Goal: Task Accomplishment & Management: Manage account settings

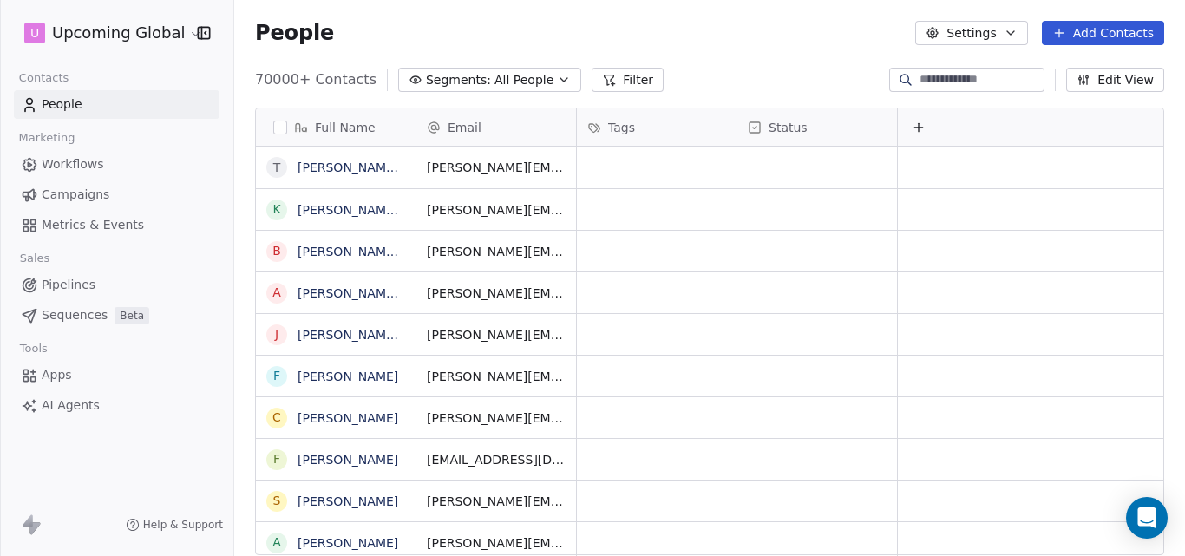
click at [560, 81] on icon "button" at bounding box center [563, 79] width 7 height 3
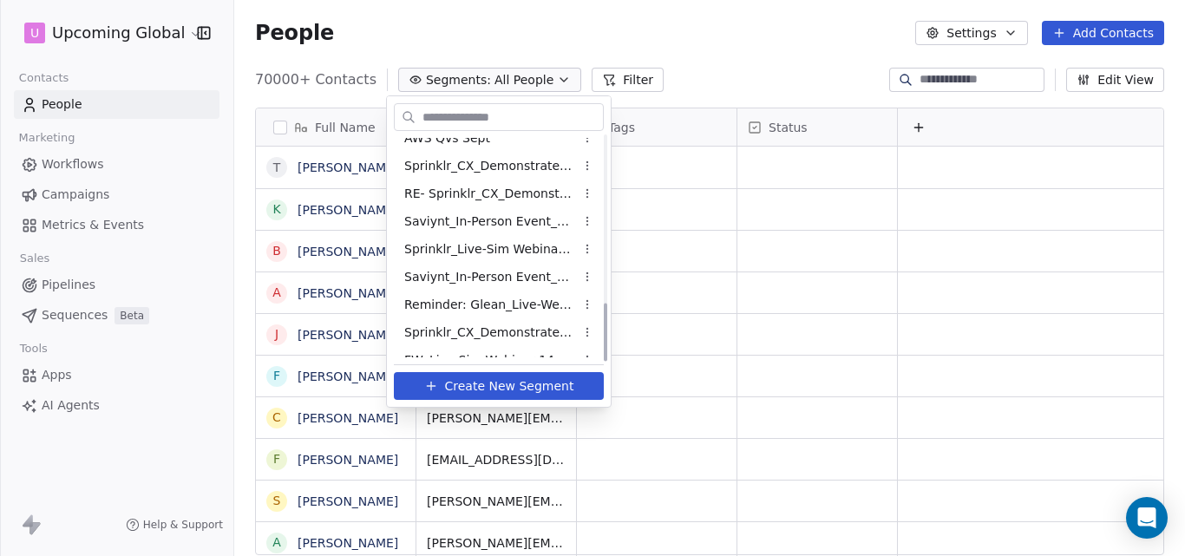
scroll to position [641, 0]
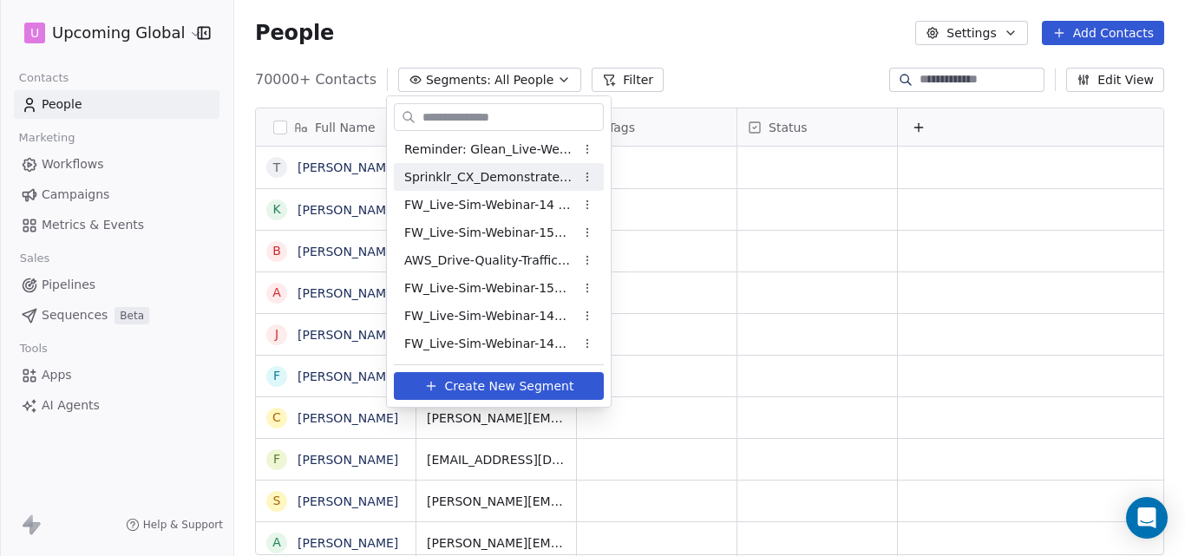
click at [685, 23] on html "U Upcoming Global Contacts People Marketing Workflows Campaigns Metrics & Event…" at bounding box center [592, 278] width 1185 height 556
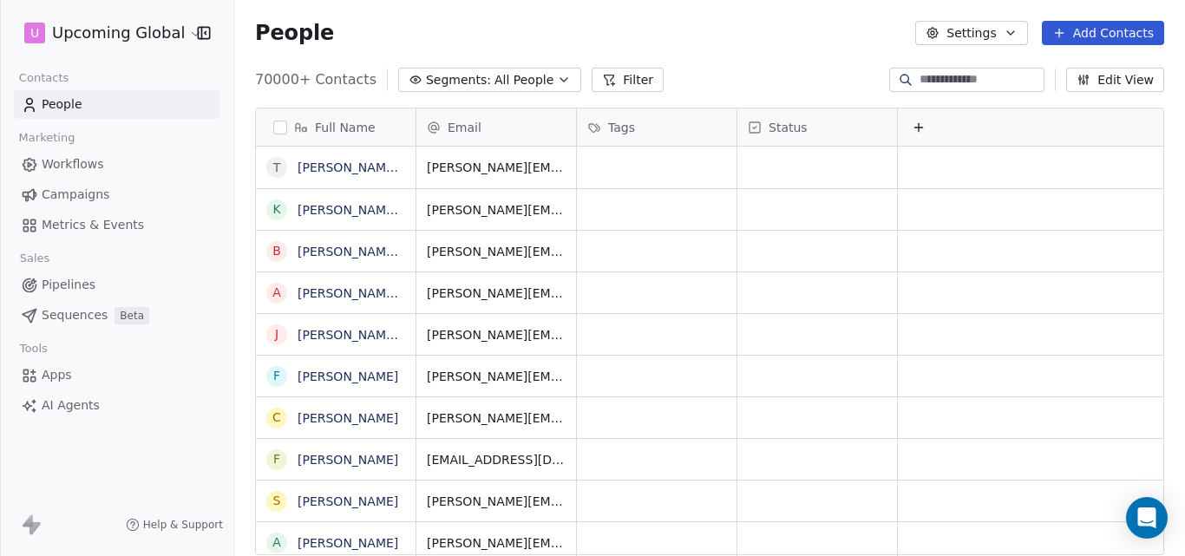
click at [1084, 35] on button "Add Contacts" at bounding box center [1103, 33] width 122 height 24
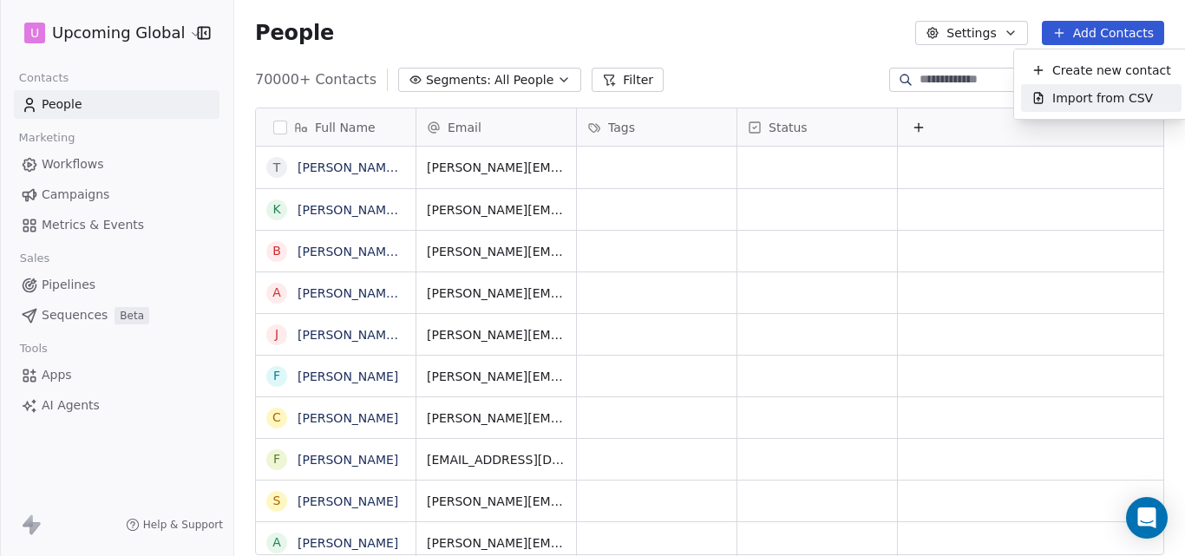
click at [1076, 104] on span "Import from CSV" at bounding box center [1102, 98] width 101 height 18
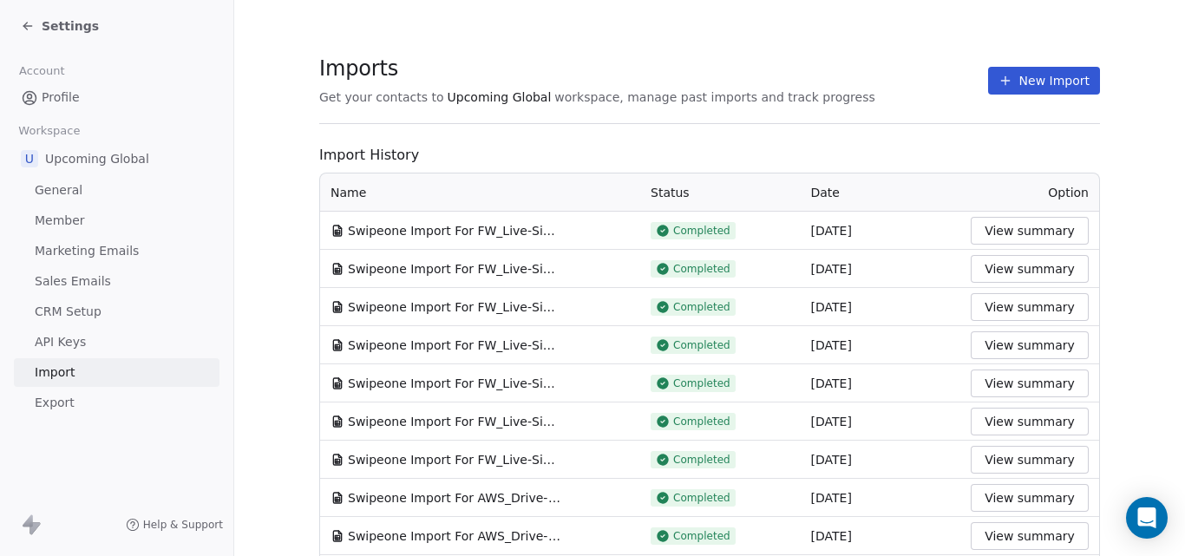
click at [1017, 82] on button "New Import" at bounding box center [1044, 81] width 112 height 28
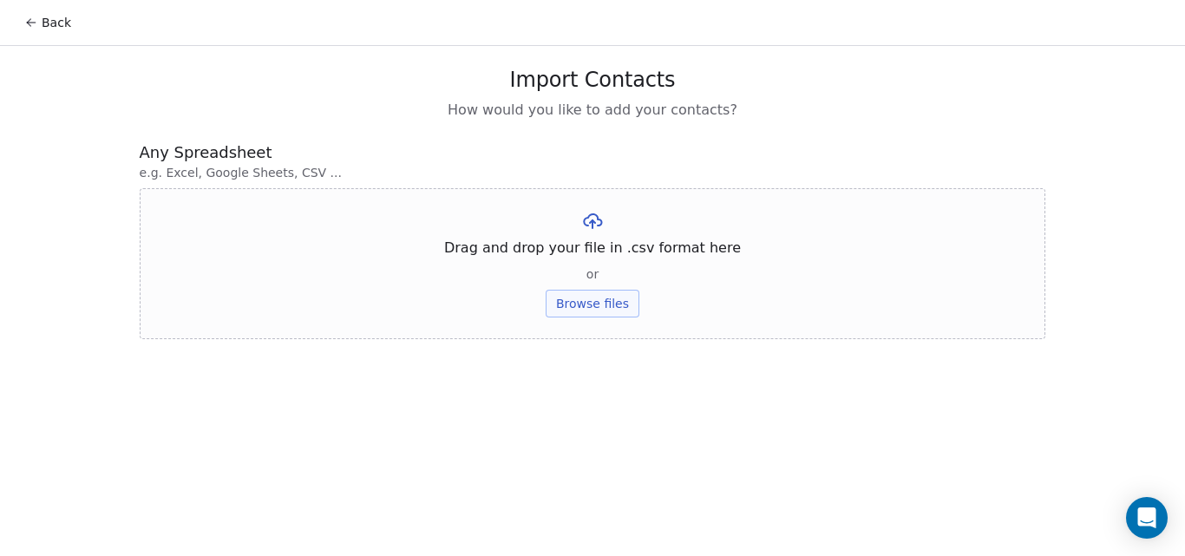
click at [609, 308] on button "Browse files" at bounding box center [593, 304] width 94 height 28
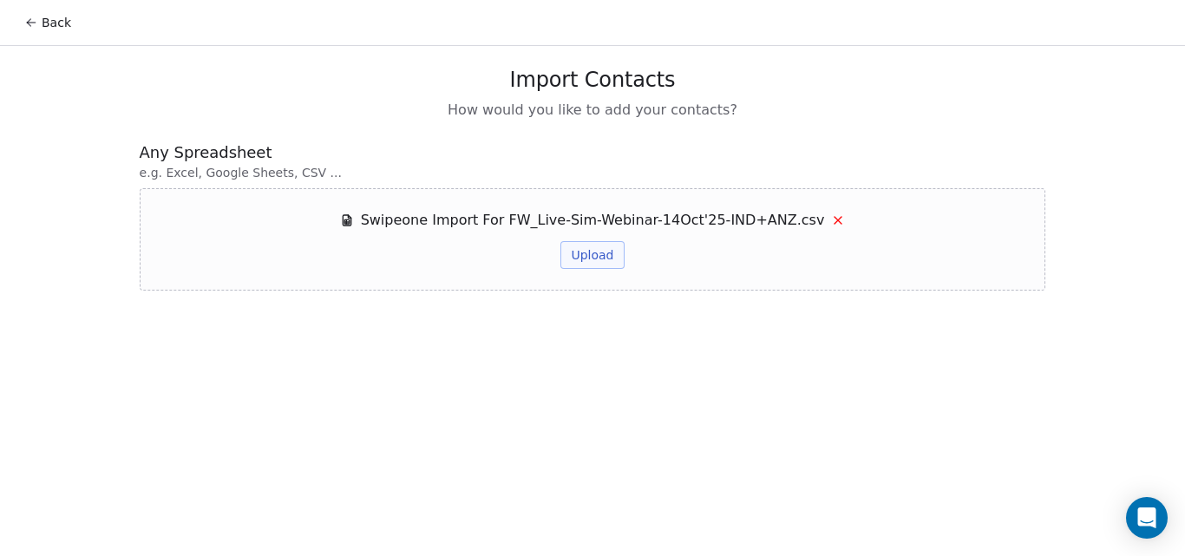
click at [597, 258] on button "Upload" at bounding box center [591, 255] width 63 height 28
click at [25, 22] on icon at bounding box center [31, 23] width 14 height 14
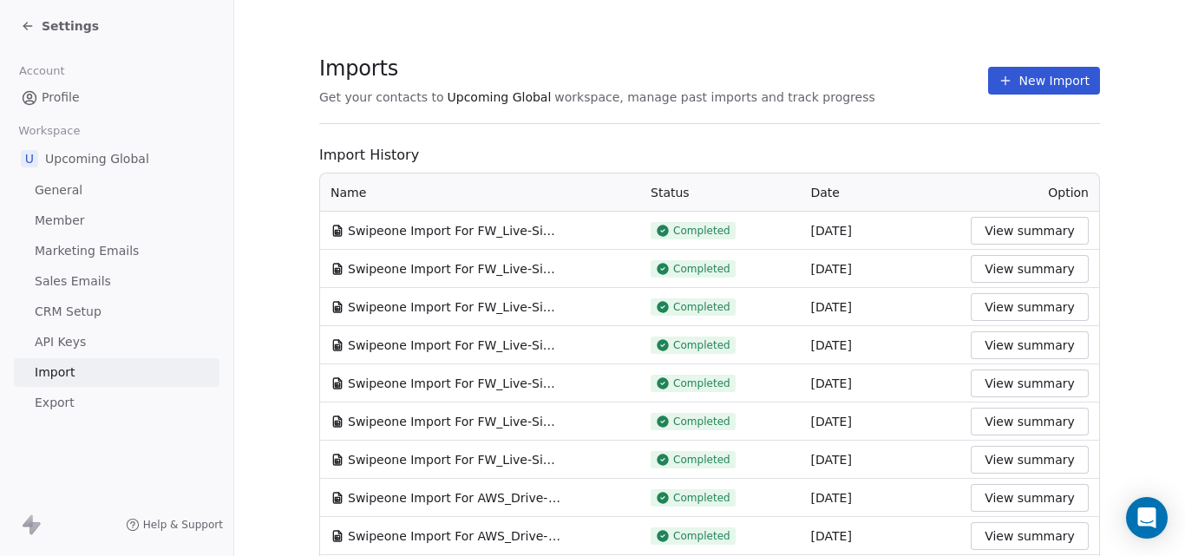
click at [1004, 231] on button "View summary" at bounding box center [1030, 231] width 118 height 28
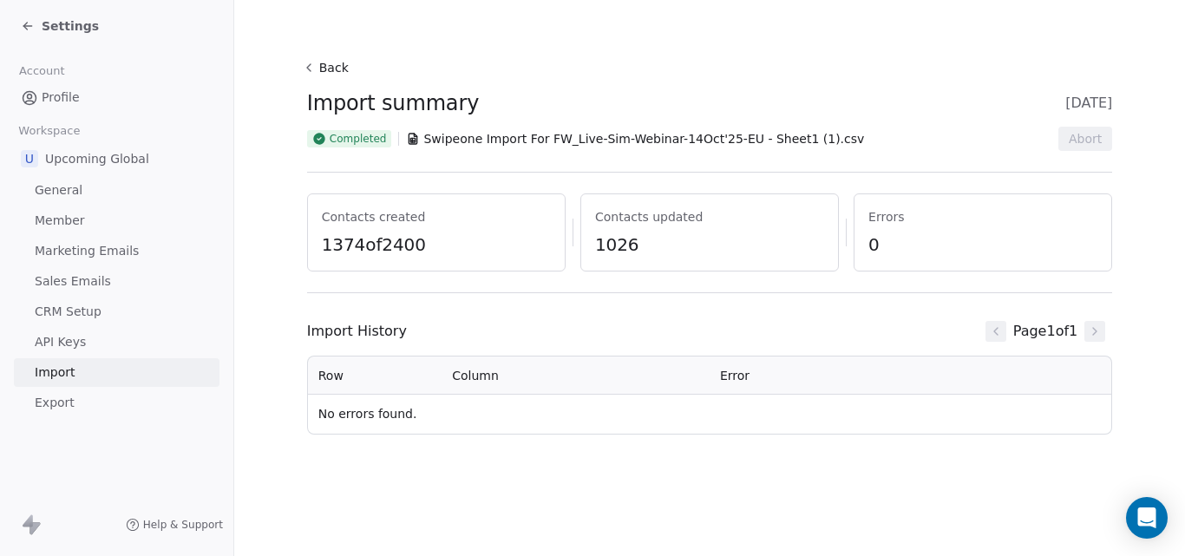
click at [278, 201] on section "Back Import summary 06 Oct 2025 Completed Swipeone Import For FW_Live-Sim-Webin…" at bounding box center [709, 245] width 889 height 490
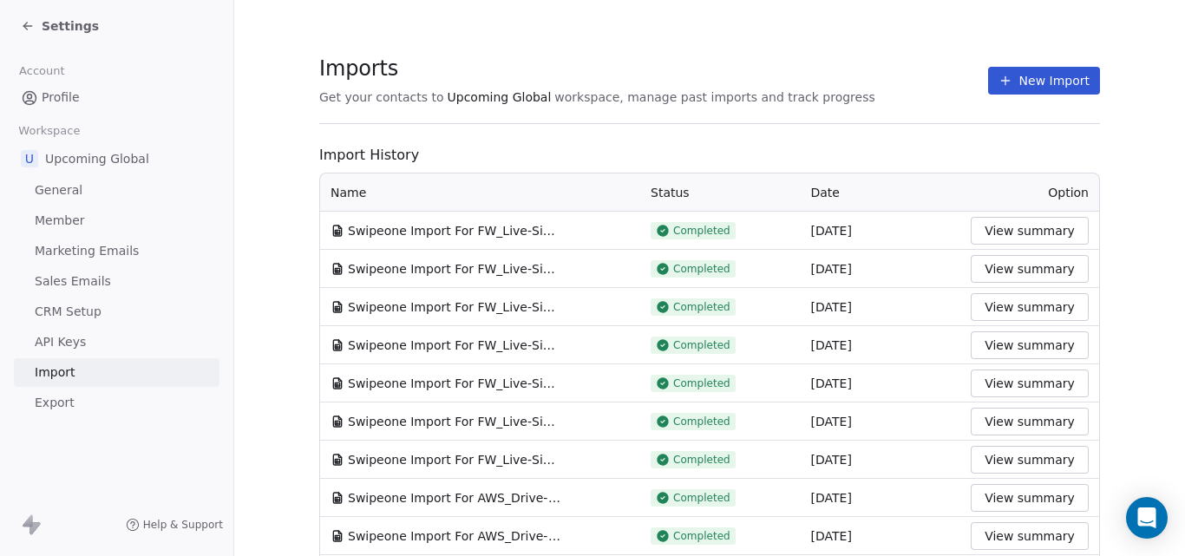
click at [84, 16] on div "Settings" at bounding box center [120, 26] width 199 height 24
click at [64, 29] on span "Settings" at bounding box center [70, 25] width 57 height 17
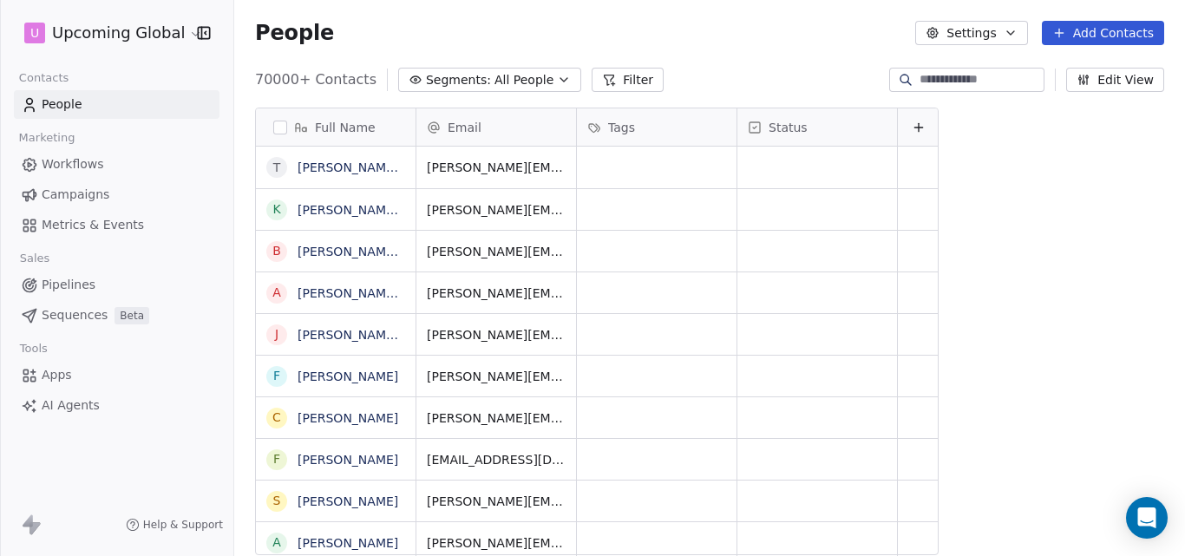
scroll to position [476, 938]
click at [557, 82] on icon "button" at bounding box center [564, 80] width 14 height 14
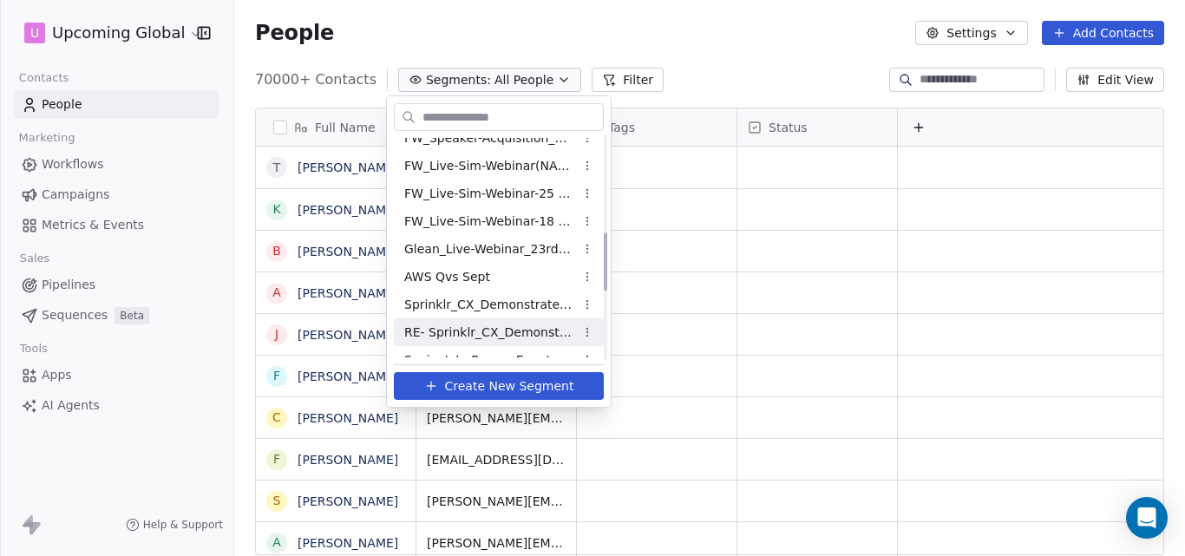
scroll to position [641, 0]
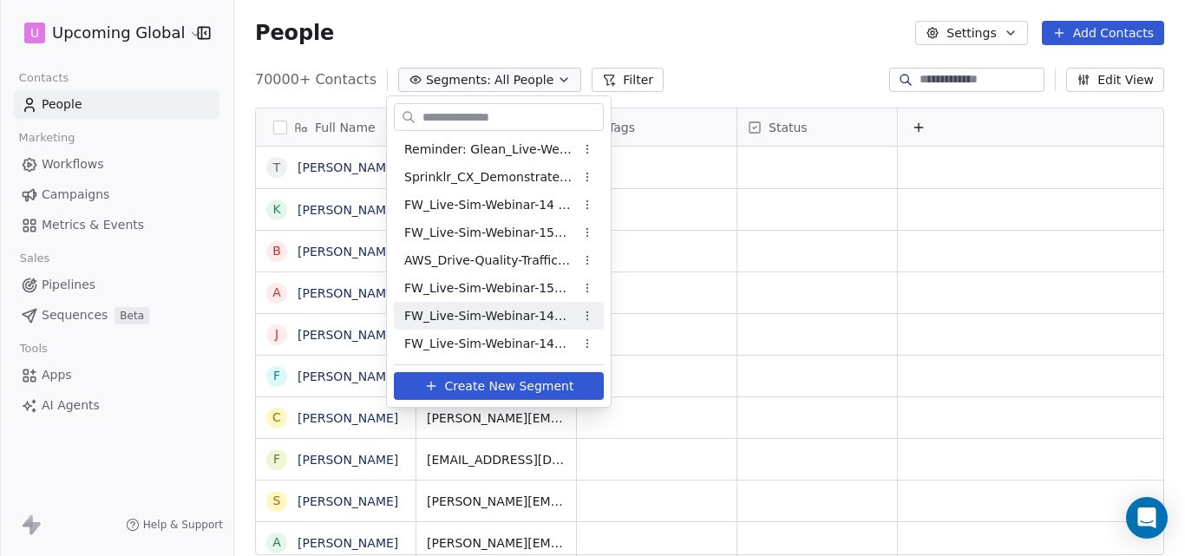
click at [520, 317] on span "FW_Live-Sim-Webinar-14Oct'25-IND+ANZ" at bounding box center [489, 316] width 170 height 18
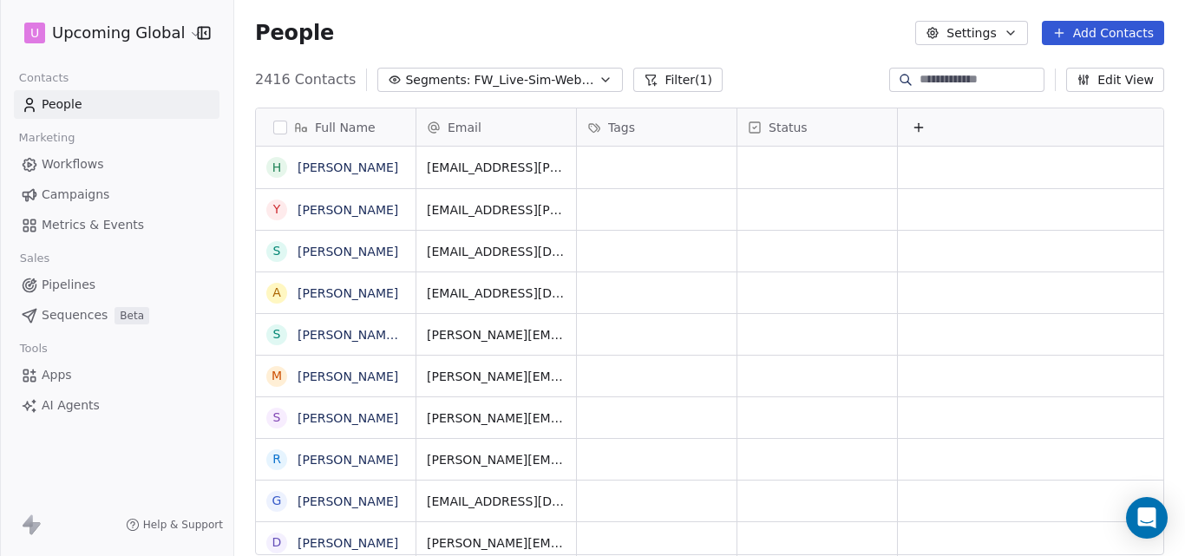
scroll to position [476, 938]
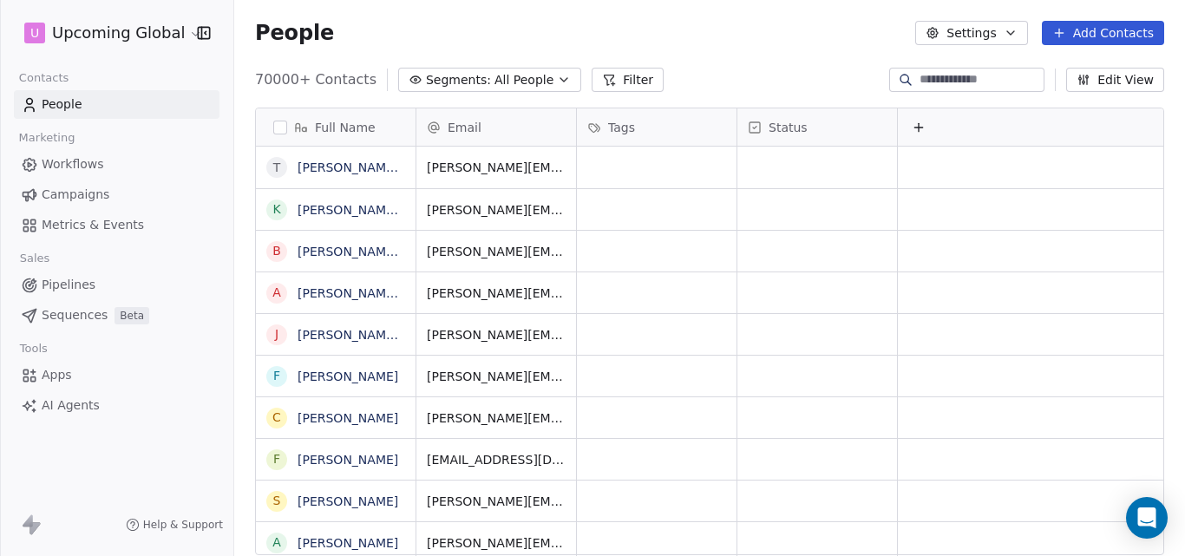
click at [560, 81] on icon "button" at bounding box center [563, 79] width 7 height 3
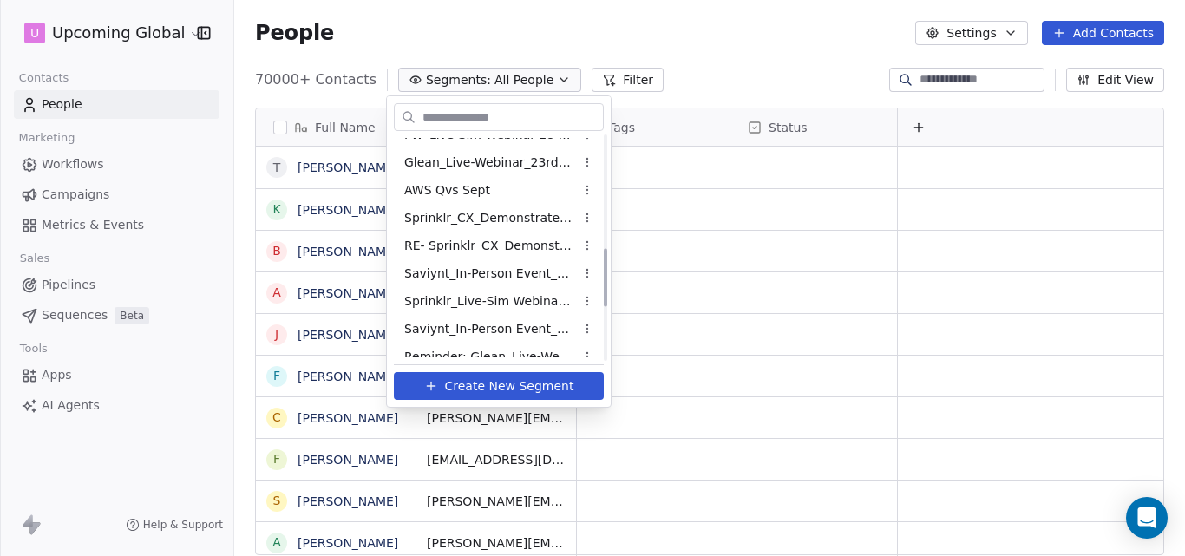
scroll to position [641, 0]
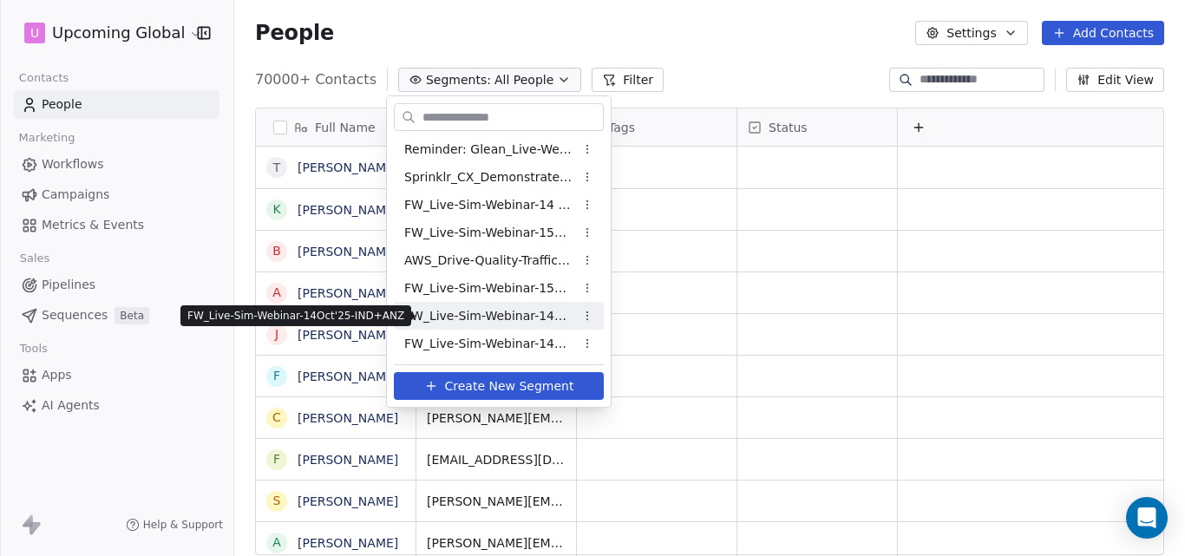
click at [519, 313] on span "FW_Live-Sim-Webinar-14Oct'25-IND+ANZ" at bounding box center [489, 316] width 170 height 18
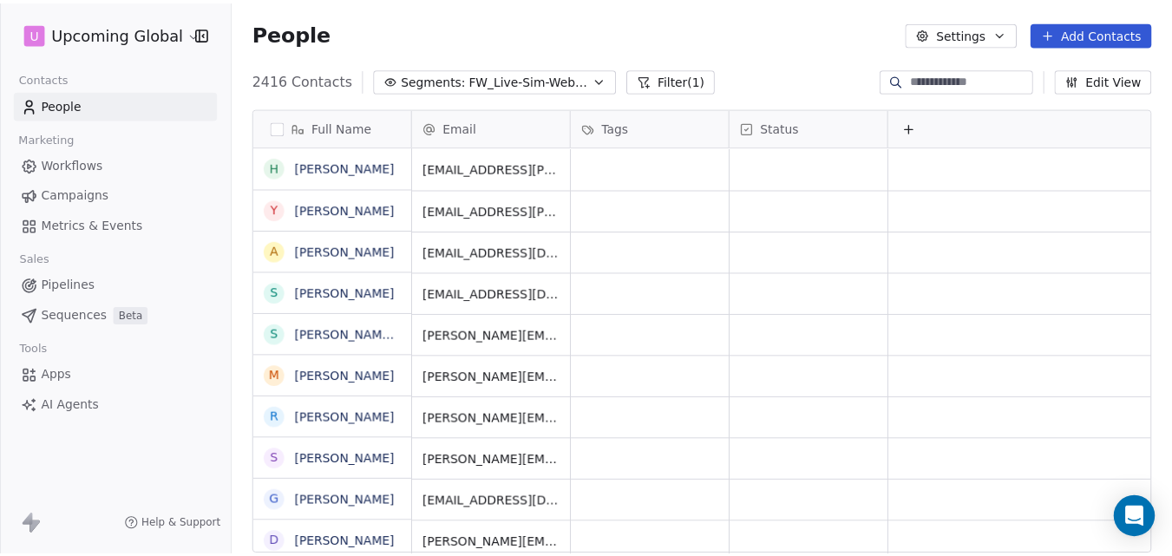
scroll to position [476, 938]
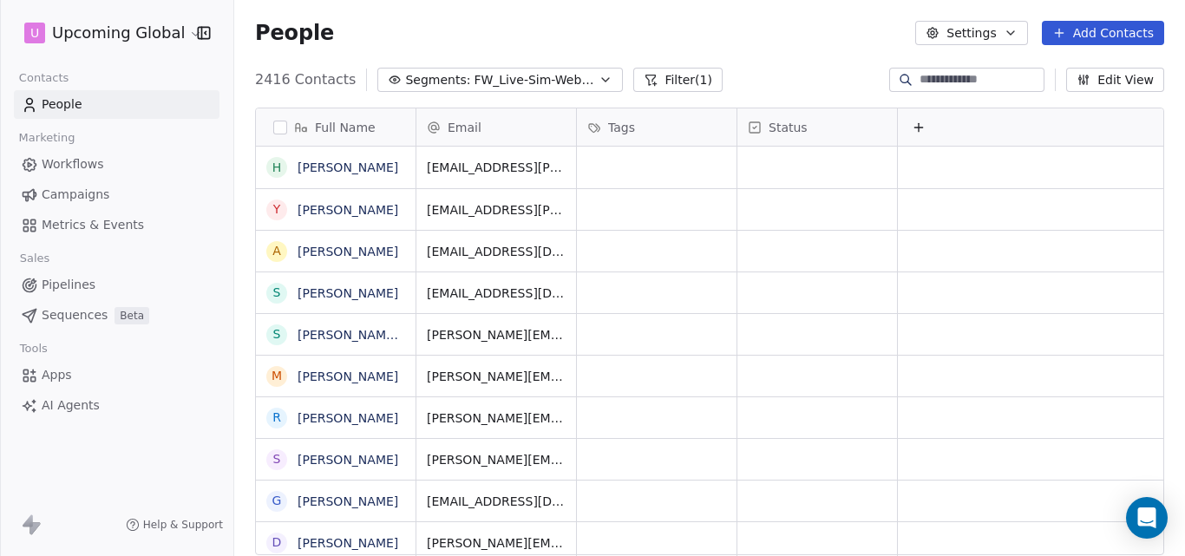
click at [1085, 30] on button "Add Contacts" at bounding box center [1103, 33] width 122 height 24
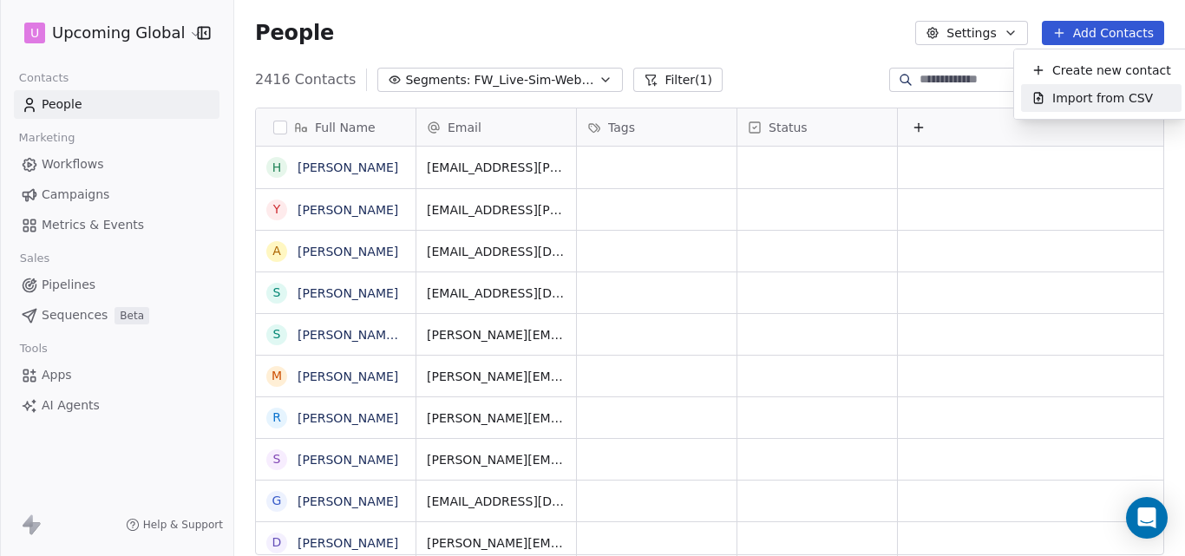
click at [1082, 103] on span "Import from CSV" at bounding box center [1102, 98] width 101 height 18
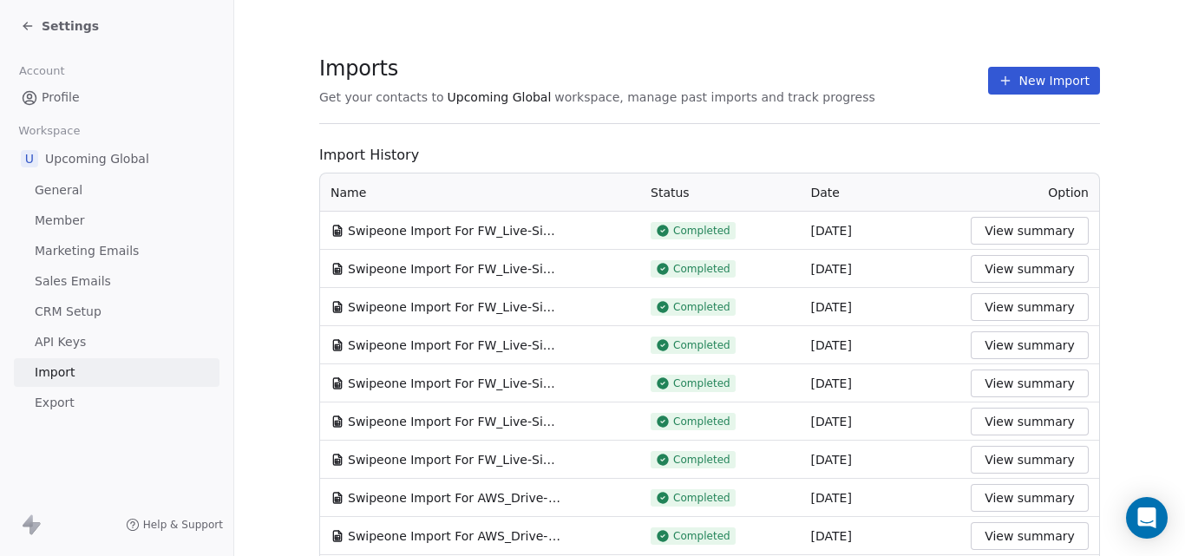
click at [1003, 226] on button "View summary" at bounding box center [1030, 231] width 118 height 28
click at [1002, 83] on icon at bounding box center [1005, 81] width 14 height 14
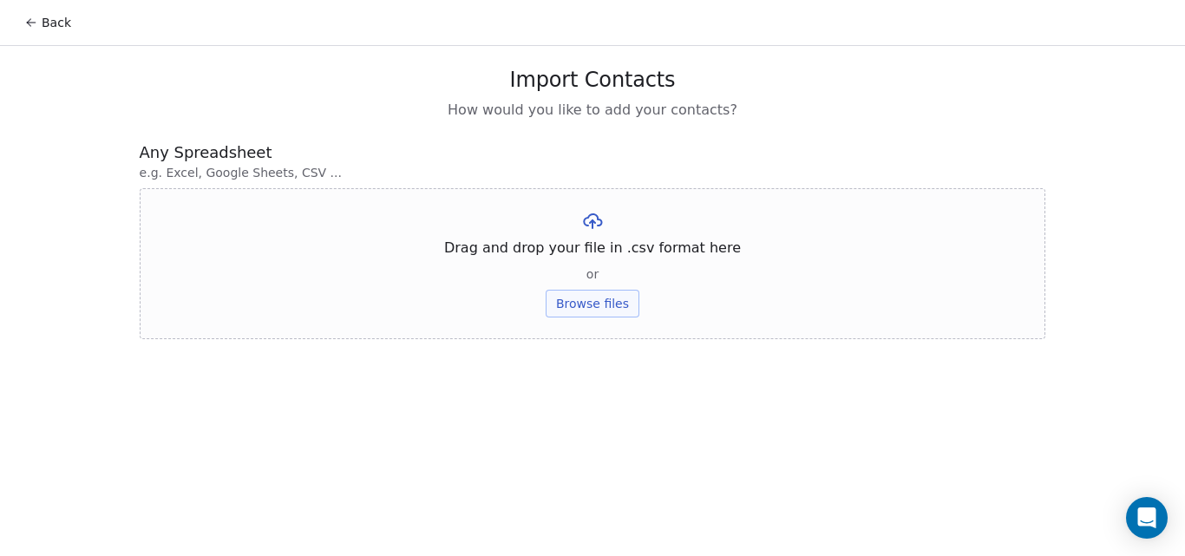
click at [581, 305] on button "Browse files" at bounding box center [593, 304] width 94 height 28
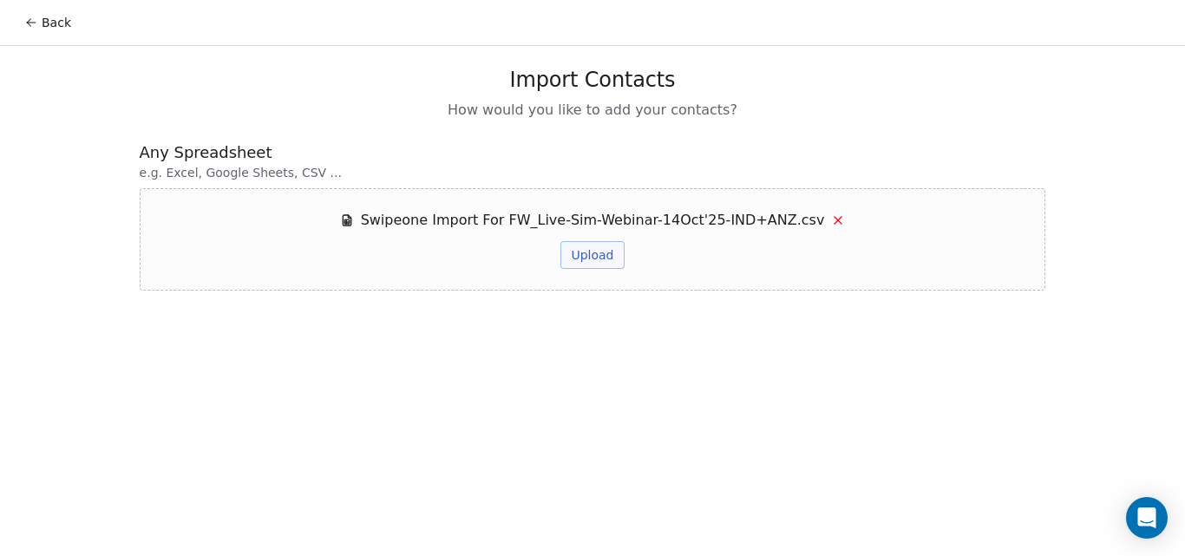
click at [605, 257] on button "Upload" at bounding box center [591, 255] width 63 height 28
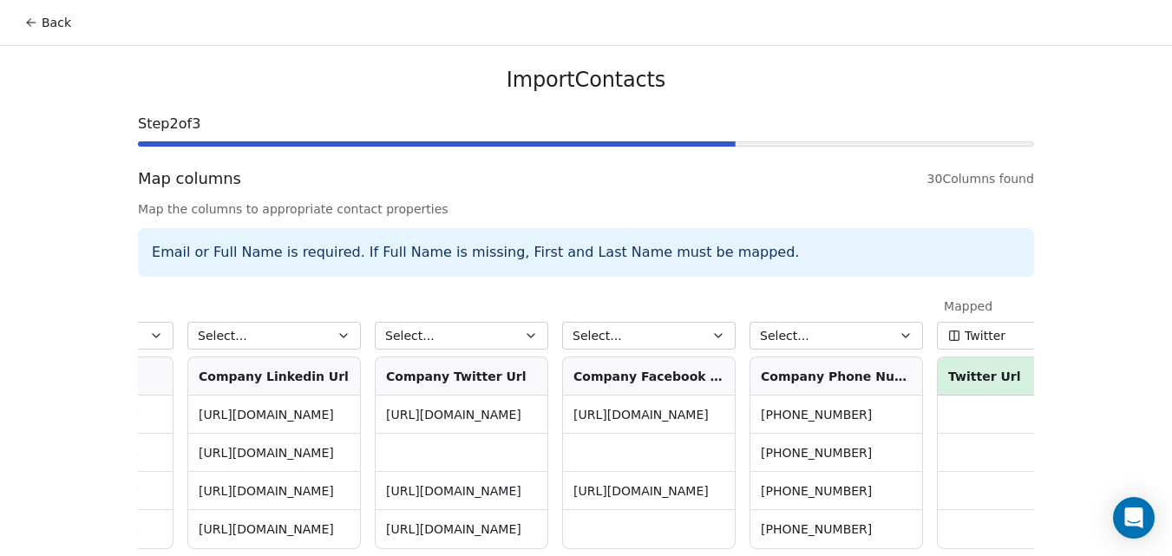
scroll to position [0, 4448]
click at [906, 337] on icon "button" at bounding box center [905, 336] width 14 height 14
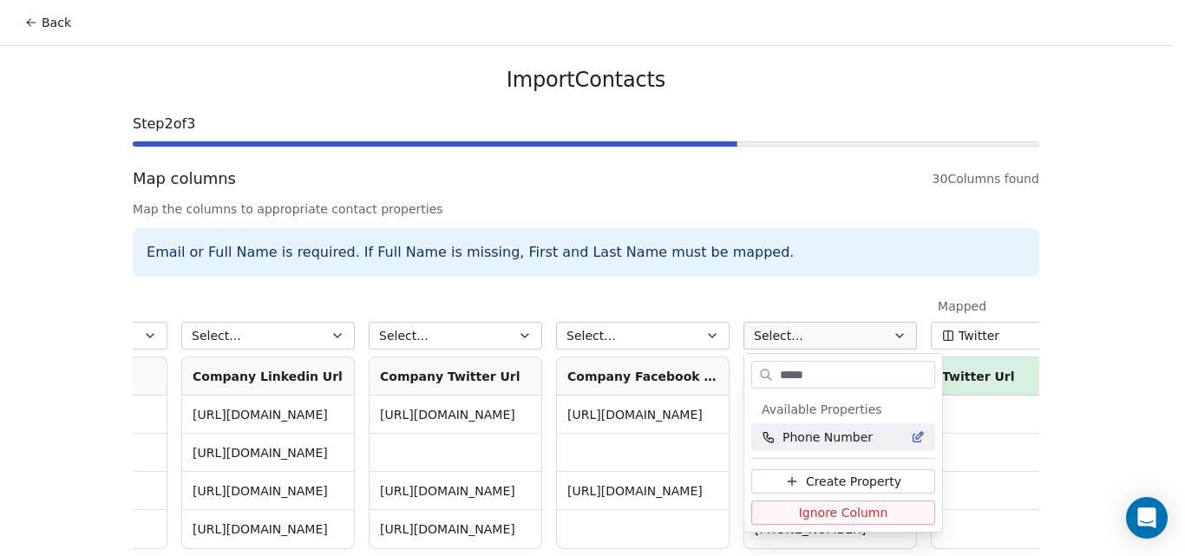
type input "*****"
click at [853, 440] on span "Phone Number" at bounding box center [827, 437] width 90 height 17
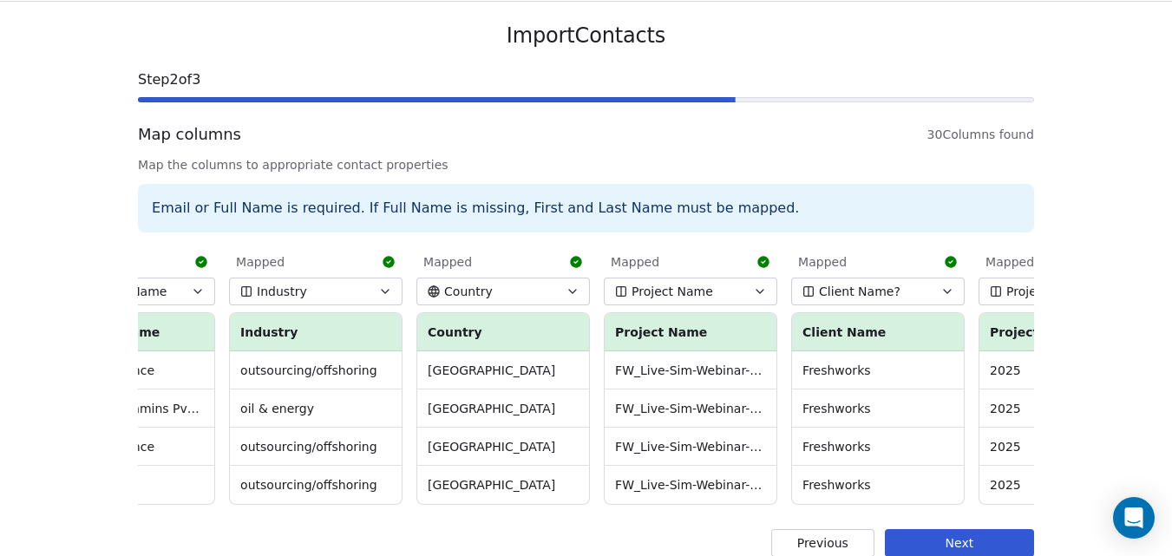
scroll to position [79, 0]
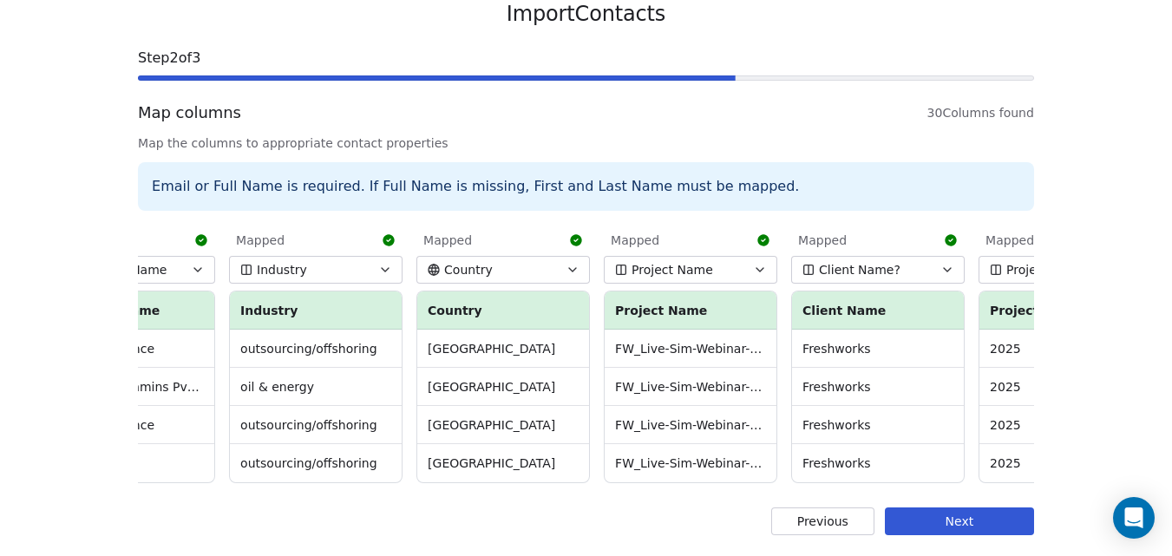
click at [949, 524] on button "Next" at bounding box center [959, 521] width 149 height 28
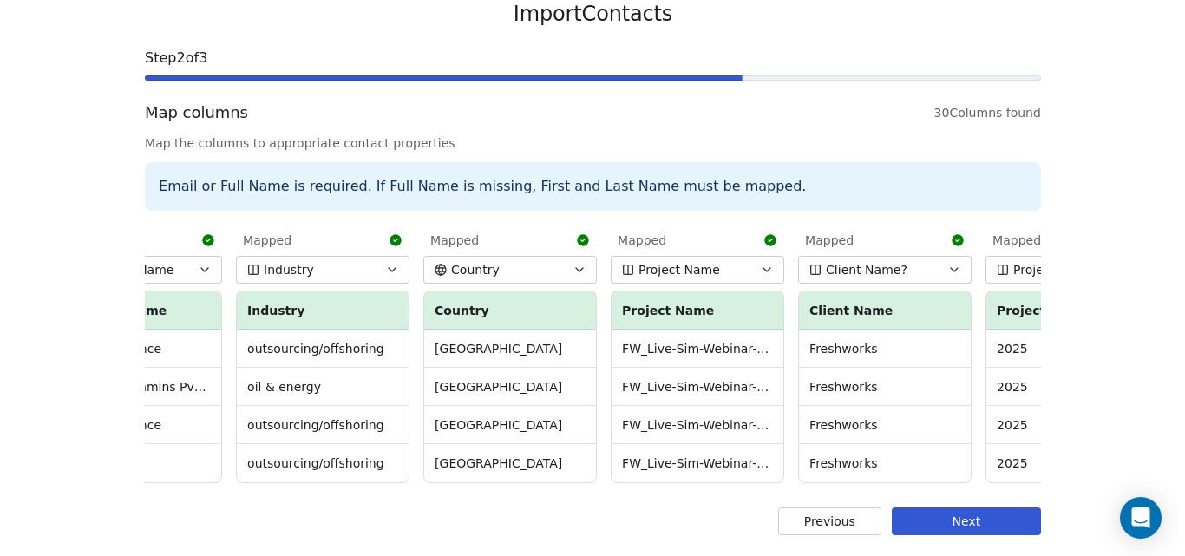
scroll to position [0, 0]
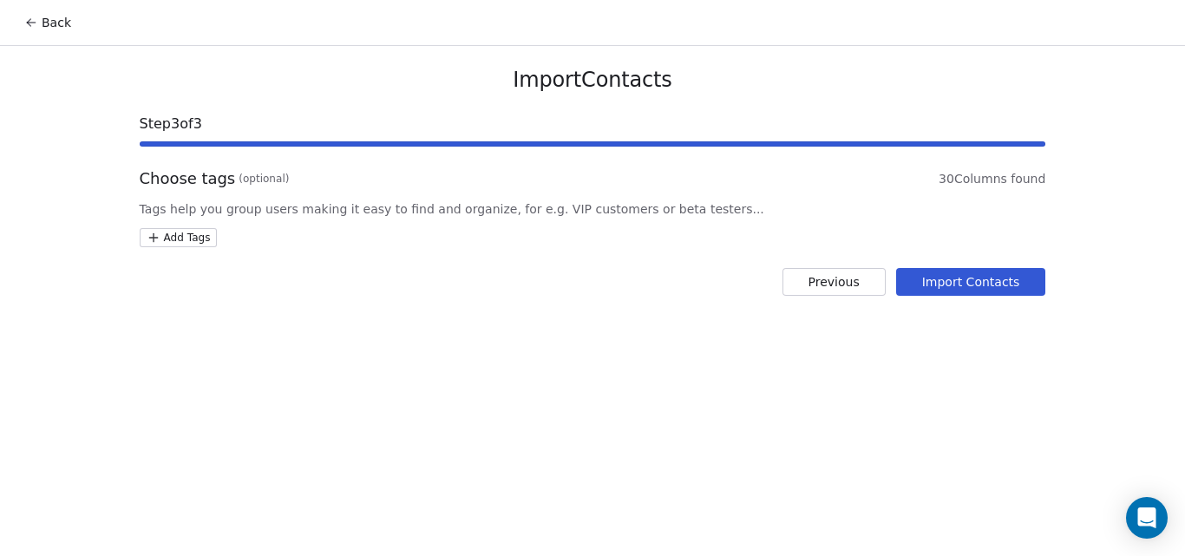
click at [972, 284] on button "Import Contacts" at bounding box center [971, 282] width 150 height 28
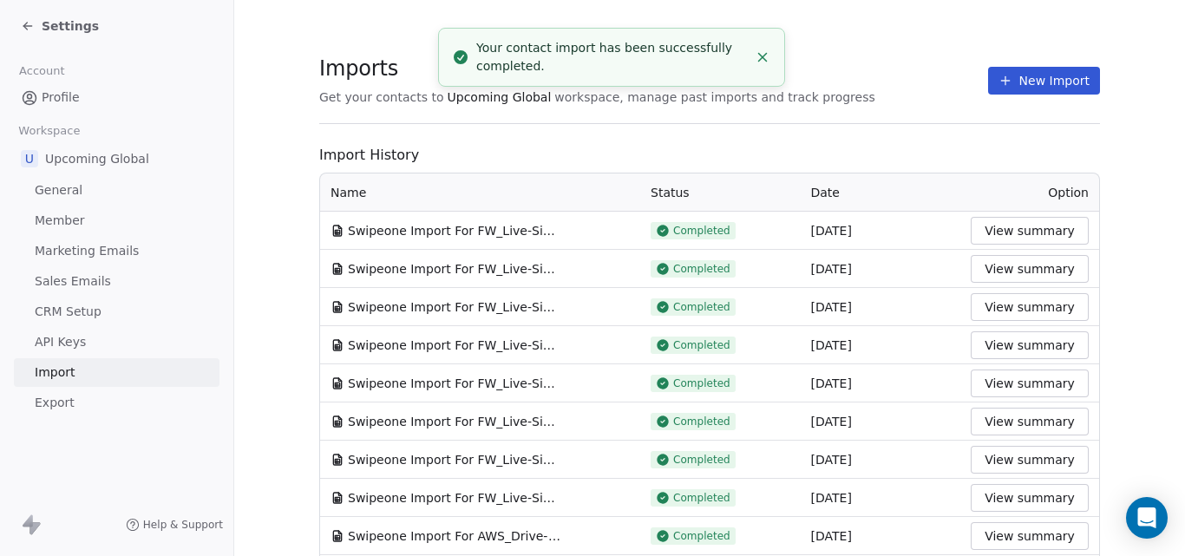
click at [1026, 224] on button "View summary" at bounding box center [1030, 231] width 118 height 28
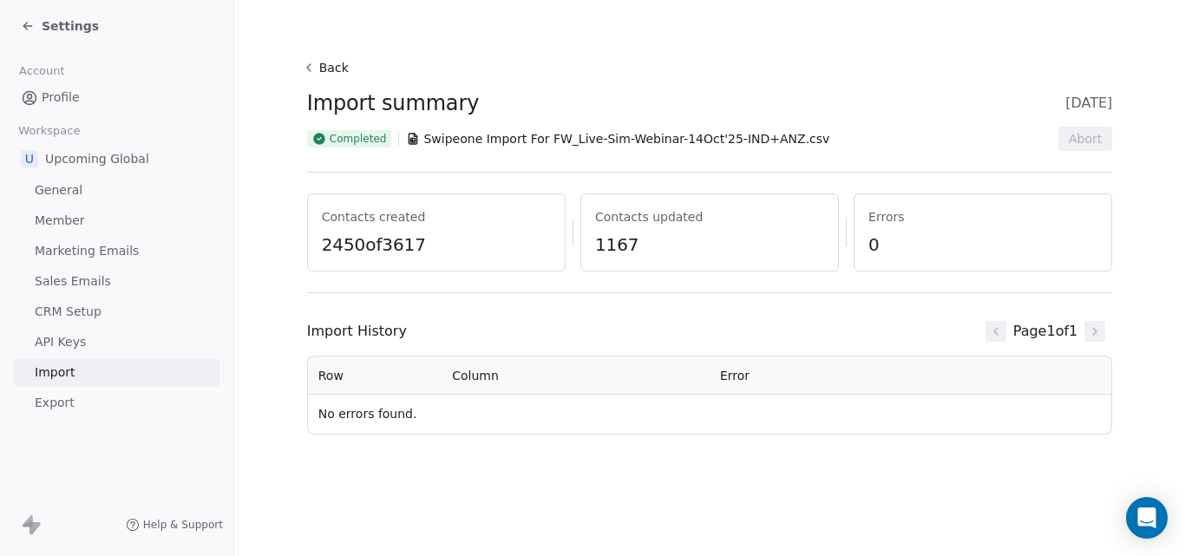
click at [27, 22] on icon at bounding box center [28, 26] width 14 height 14
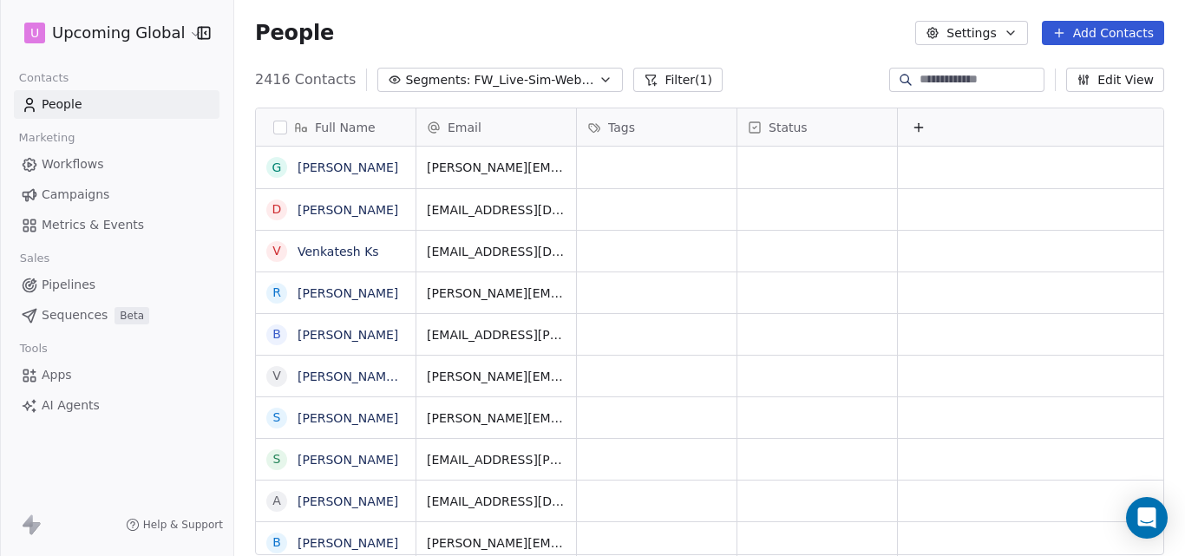
click at [599, 76] on icon "button" at bounding box center [606, 80] width 14 height 14
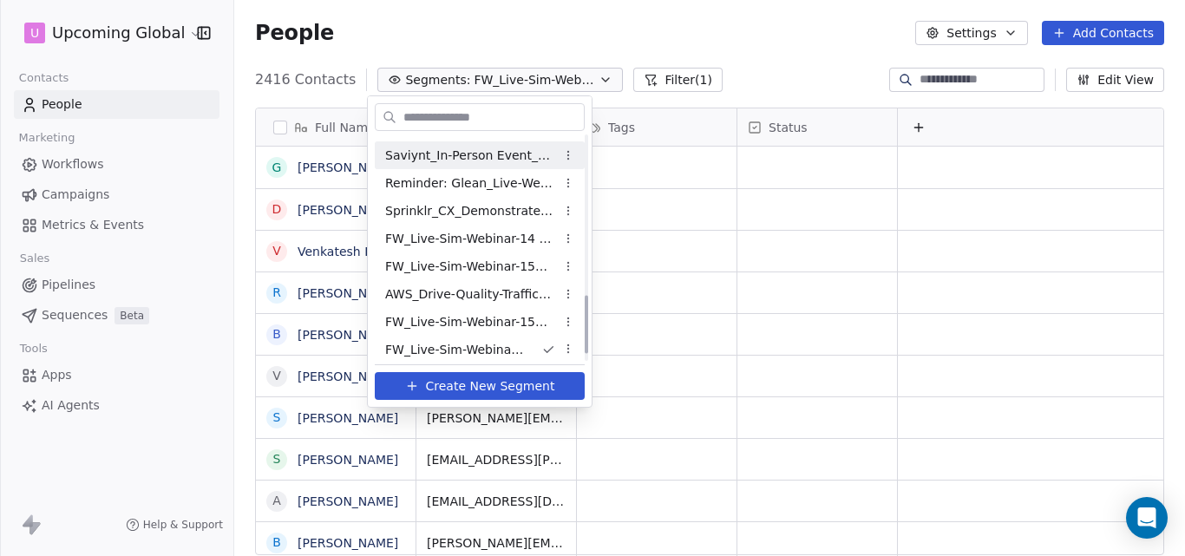
scroll to position [641, 0]
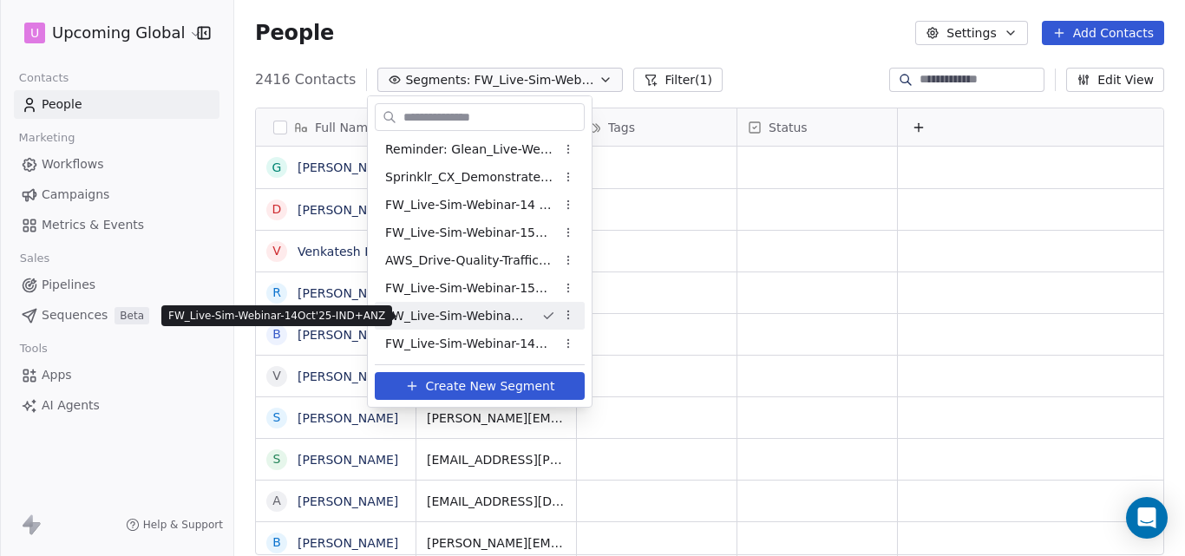
click at [472, 315] on span "FW_Live-Sim-Webinar-14Oct'25-IND+ANZ" at bounding box center [456, 316] width 142 height 18
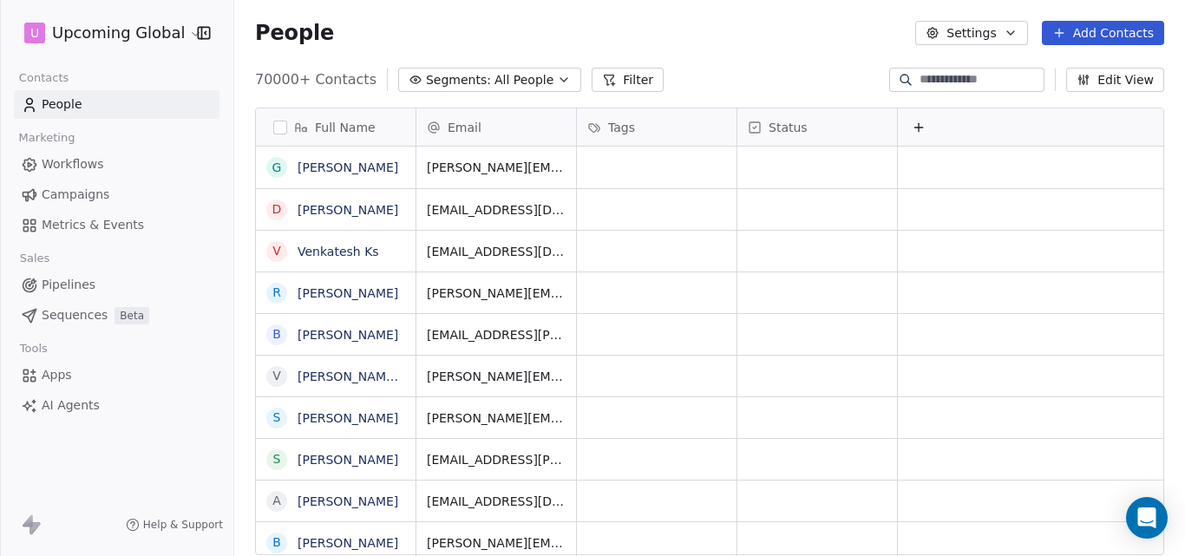
scroll to position [476, 938]
click at [557, 82] on icon "button" at bounding box center [564, 80] width 14 height 14
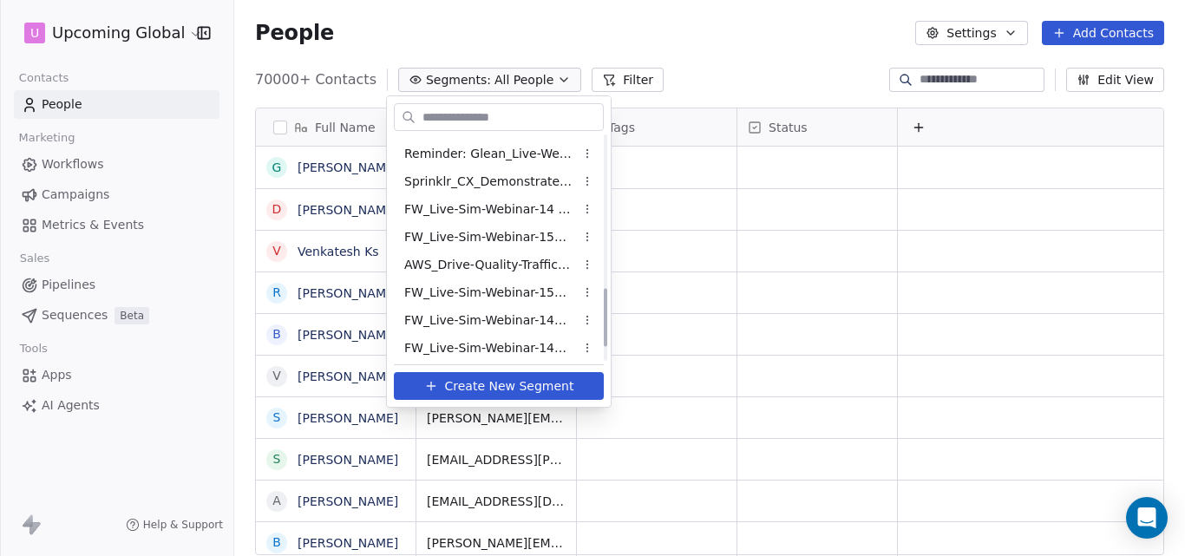
scroll to position [641, 0]
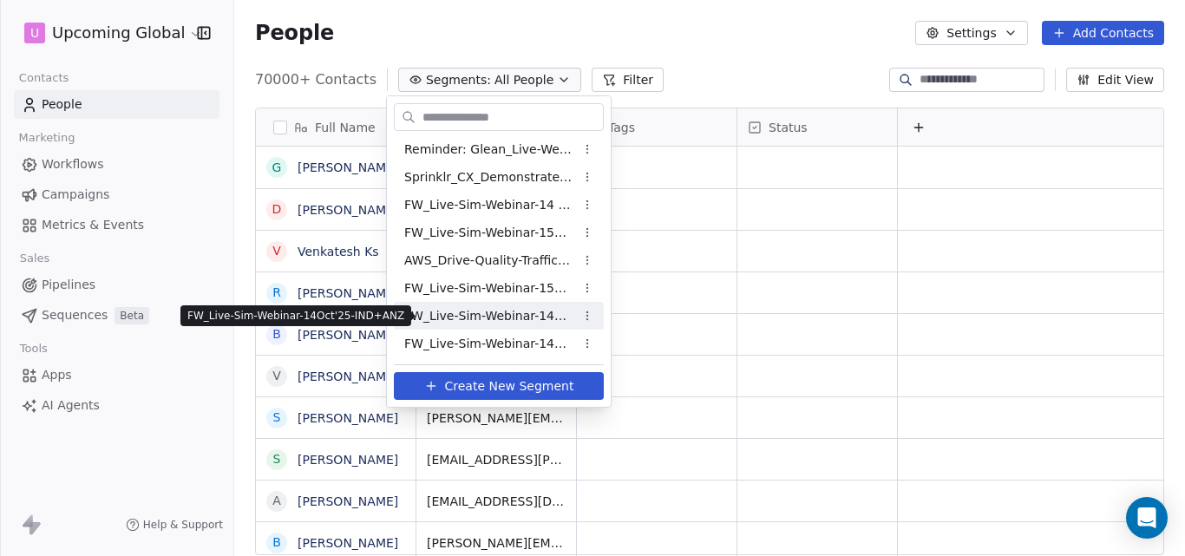
click at [533, 310] on span "FW_Live-Sim-Webinar-14Oct'25-IND+ANZ" at bounding box center [489, 316] width 170 height 18
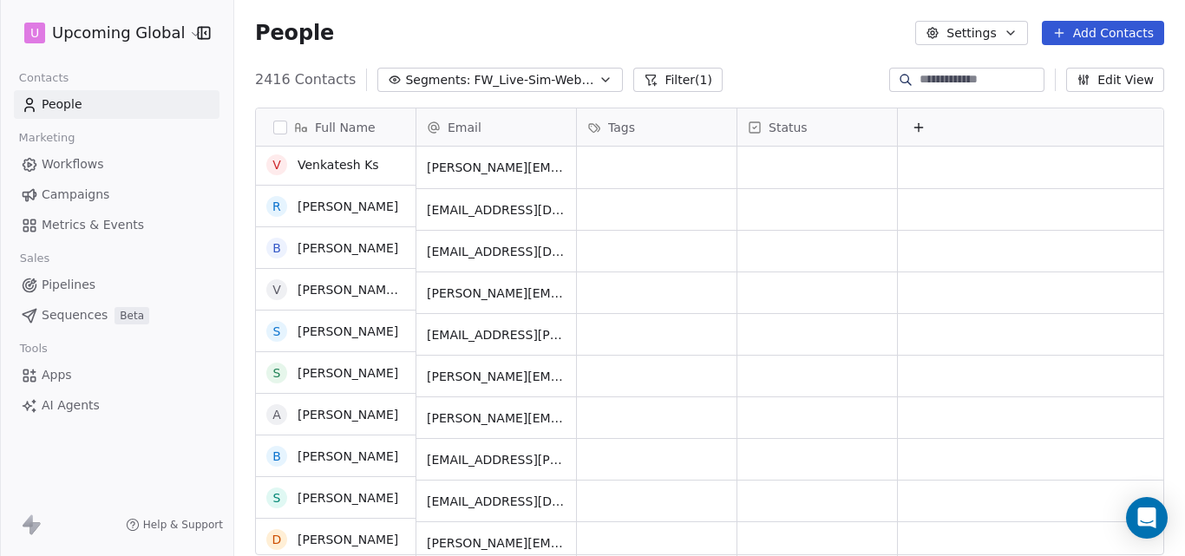
scroll to position [0, 0]
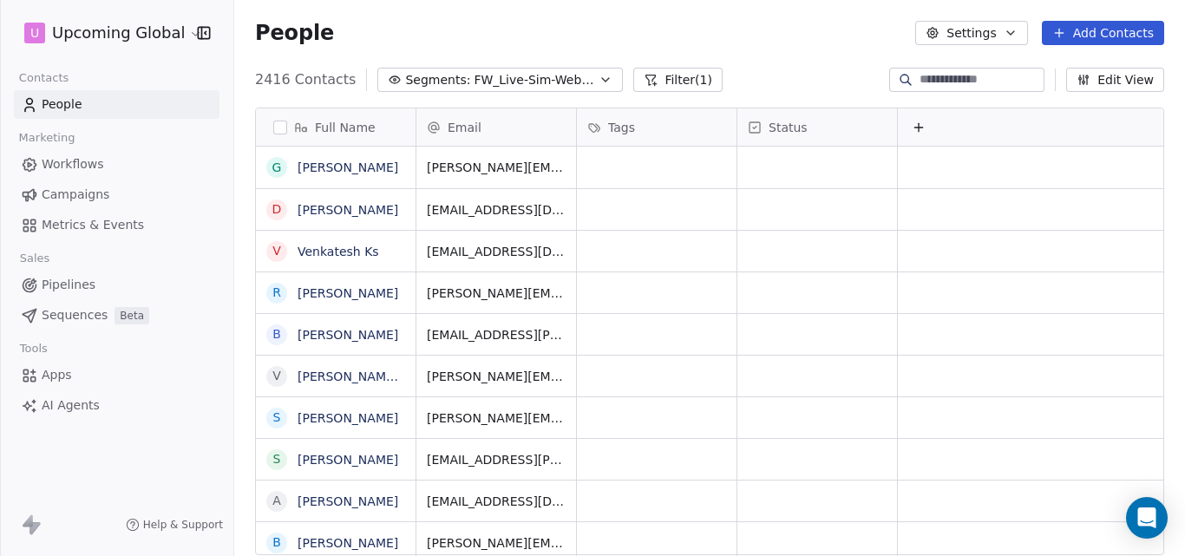
click at [599, 78] on icon "button" at bounding box center [606, 80] width 14 height 14
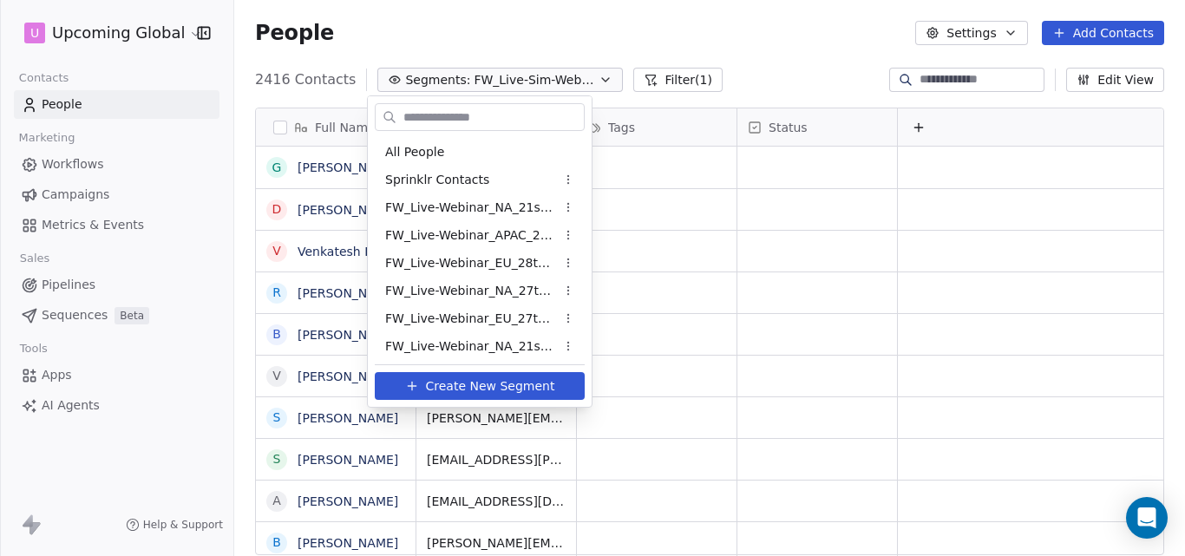
scroll to position [613, 0]
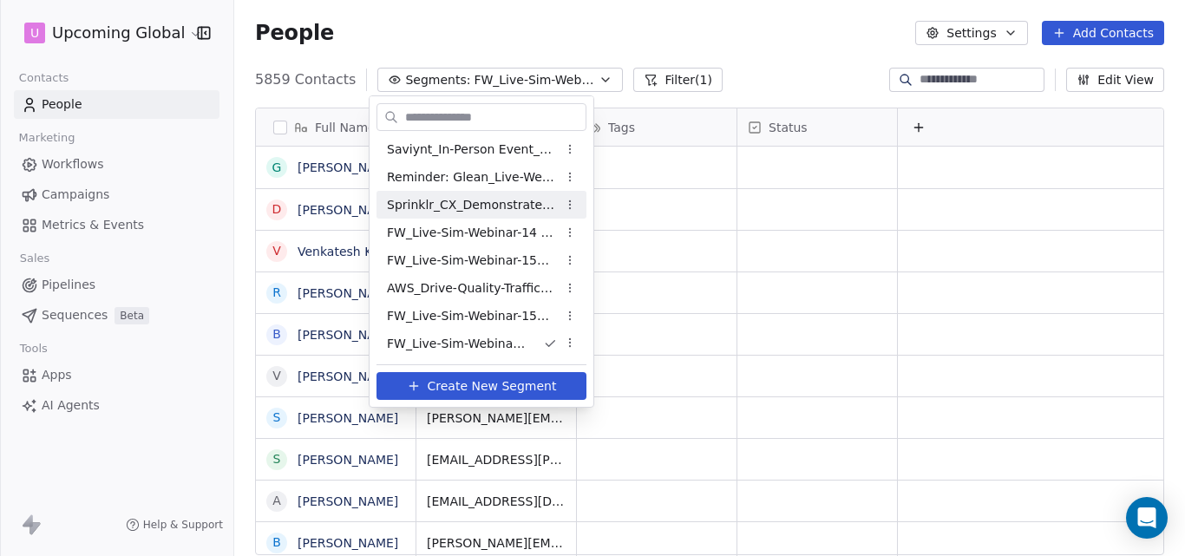
click at [442, 28] on html "U Upcoming Global Contacts People Marketing Workflows Campaigns Metrics & Event…" at bounding box center [592, 278] width 1185 height 556
